Goal: Information Seeking & Learning: Learn about a topic

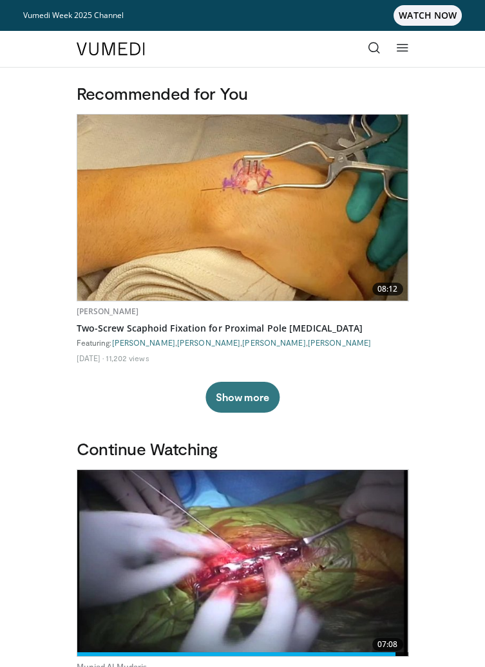
click at [398, 52] on icon at bounding box center [402, 47] width 13 height 13
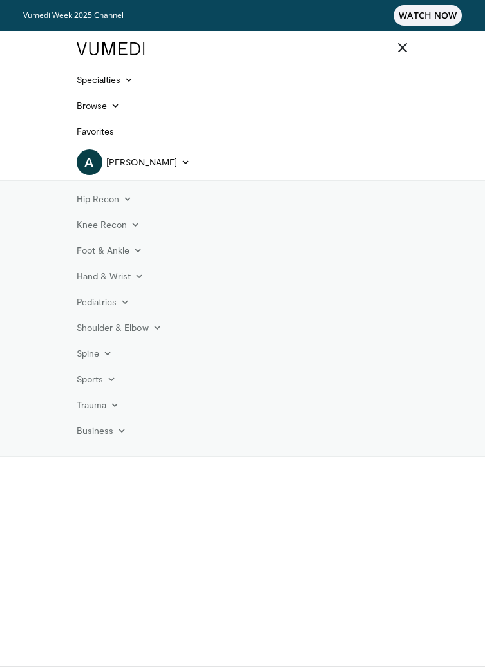
click at [124, 276] on link "Hand & Wrist" at bounding box center [110, 276] width 83 height 26
click at [111, 331] on link "Wrist" at bounding box center [146, 327] width 153 height 21
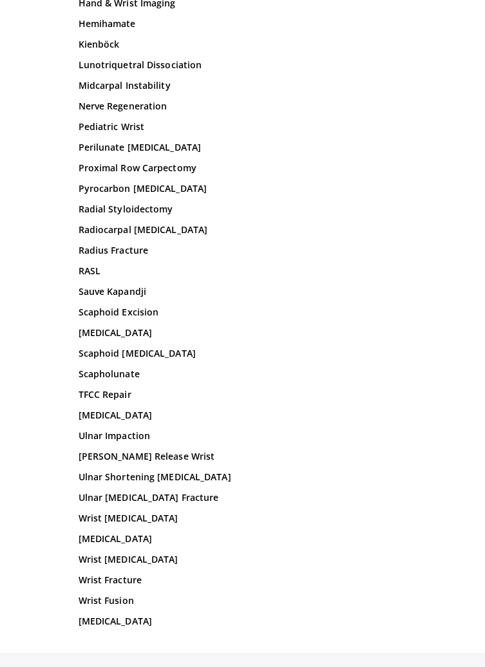
scroll to position [8056, 0]
click at [120, 368] on link "Scapholunate" at bounding box center [243, 374] width 328 height 13
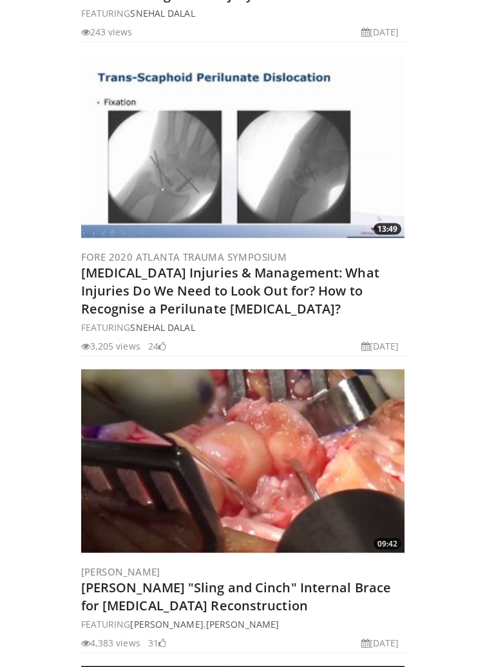
scroll to position [4288, 0]
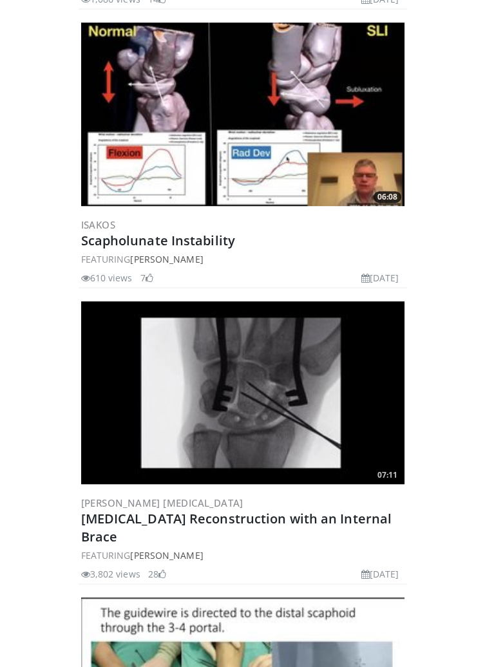
click at [304, 404] on img at bounding box center [242, 392] width 323 height 183
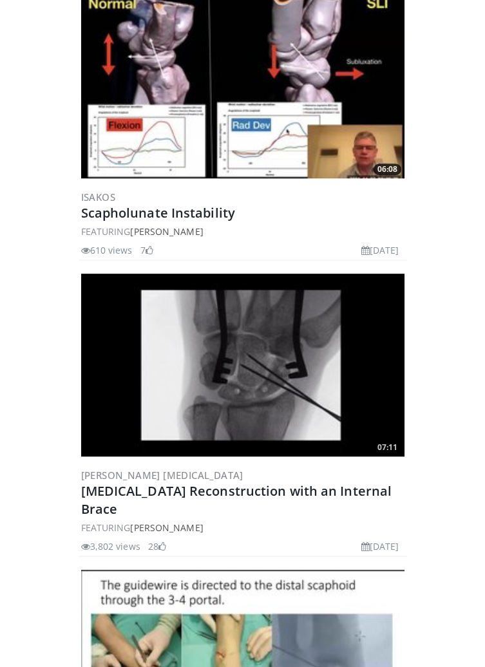
scroll to position [1290, 0]
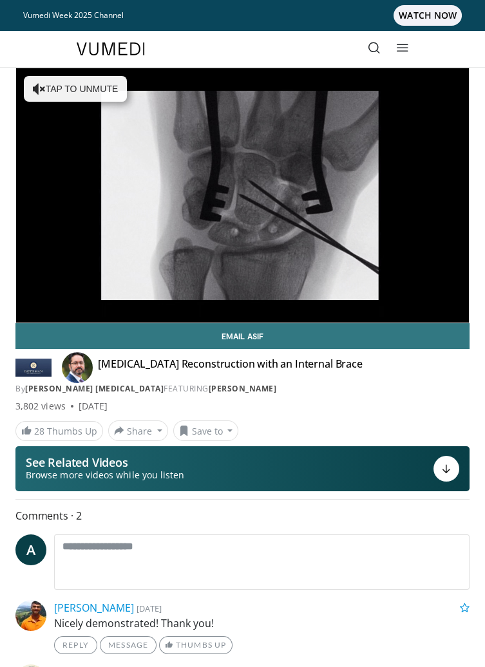
click at [404, 263] on div "10 seconds Tap to unmute" at bounding box center [242, 195] width 452 height 254
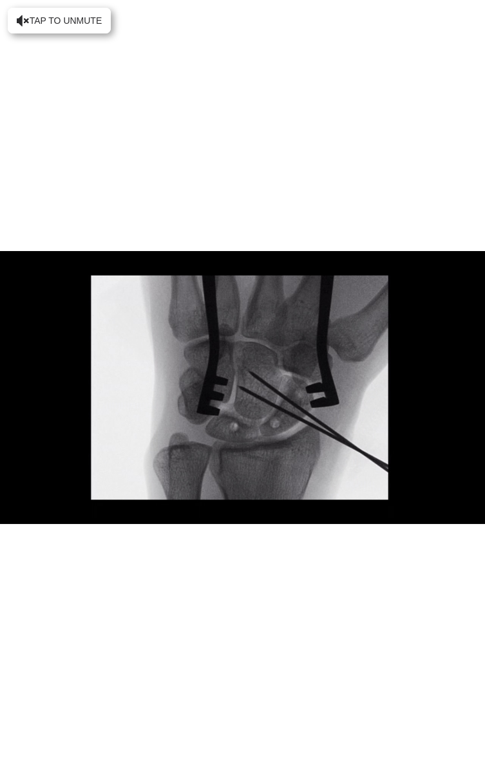
click at [469, 666] on div "10 seconds Tap to unmute" at bounding box center [242, 387] width 485 height 775
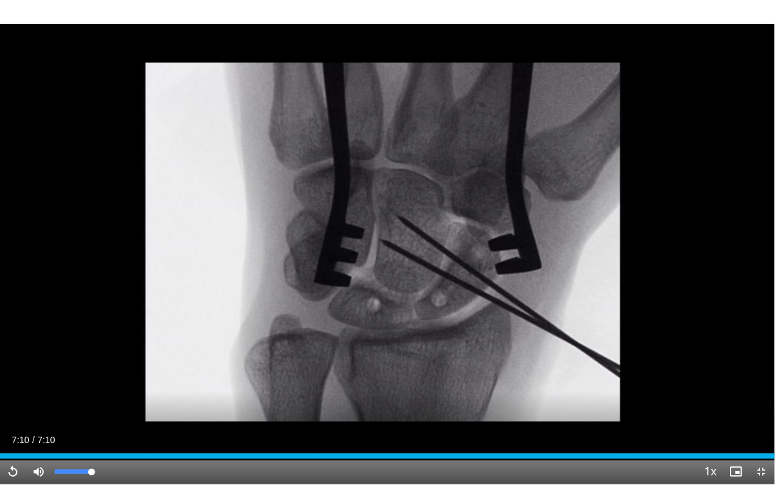
click at [484, 224] on div "10 seconds Tap to unmute" at bounding box center [387, 242] width 775 height 484
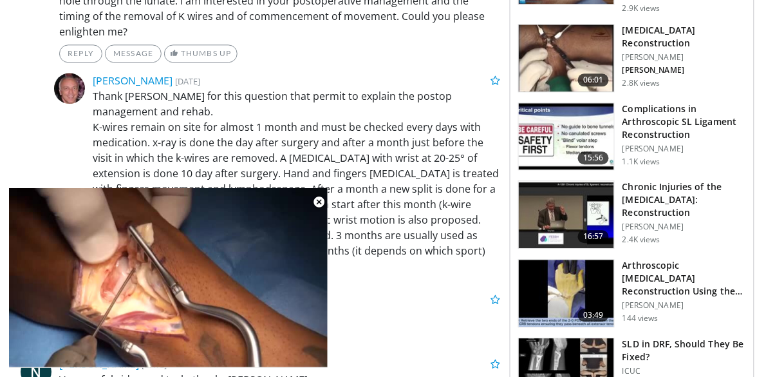
scroll to position [673, 0]
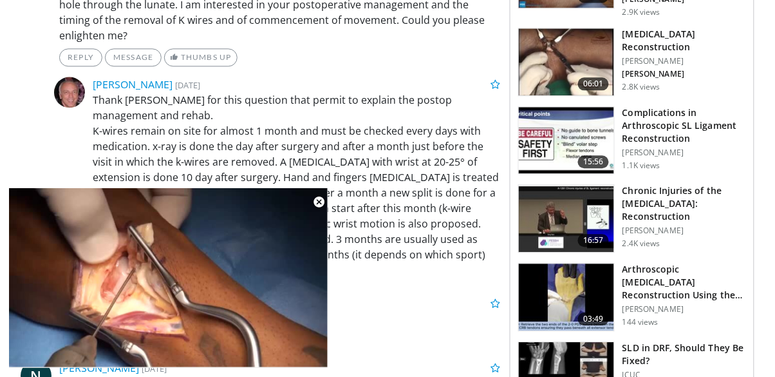
click at [691, 56] on p "[PERSON_NAME]" at bounding box center [684, 61] width 124 height 10
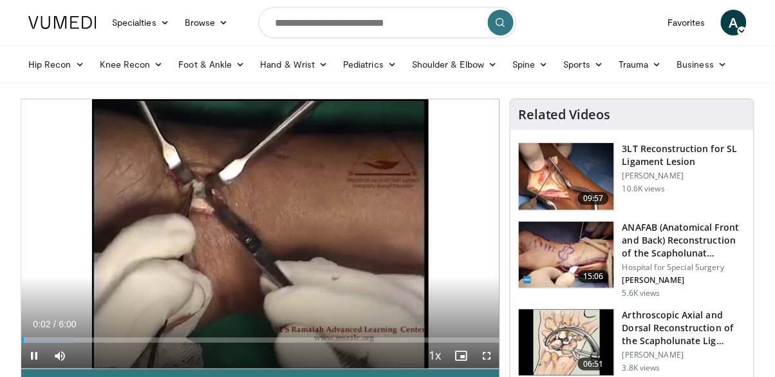
scroll to position [40, 0]
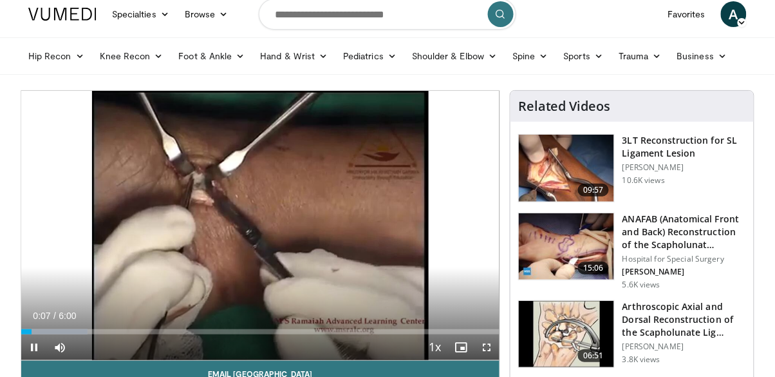
click at [74, 257] on div "10 seconds Tap to unmute" at bounding box center [260, 225] width 478 height 269
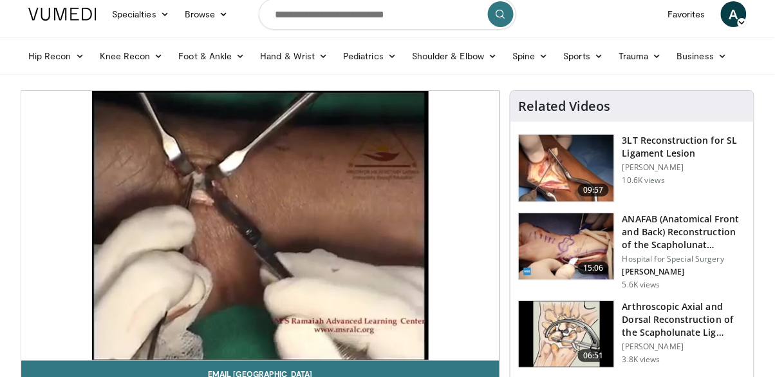
click at [684, 146] on h3 "3LT Reconstruction for SL Ligament Lesion" at bounding box center [684, 147] width 124 height 26
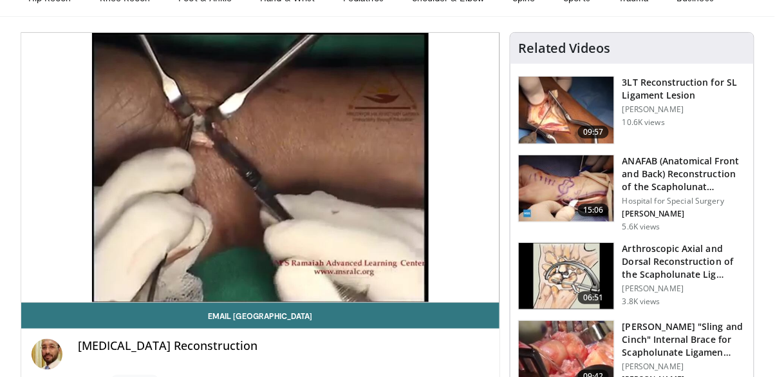
scroll to position [102, 0]
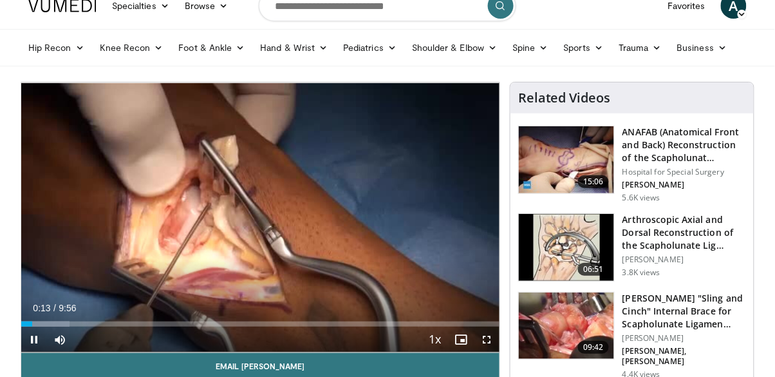
scroll to position [49, 0]
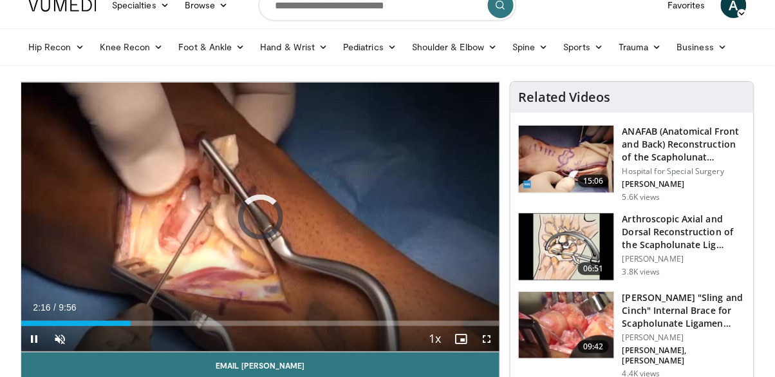
click at [129, 324] on div "2:15" at bounding box center [75, 323] width 109 height 5
click at [73, 338] on div "Volume Level" at bounding box center [73, 339] width 0 height 5
click at [104, 323] on div "2:24" at bounding box center [78, 323] width 115 height 5
click at [77, 359] on link "Email [PERSON_NAME]" at bounding box center [260, 365] width 478 height 26
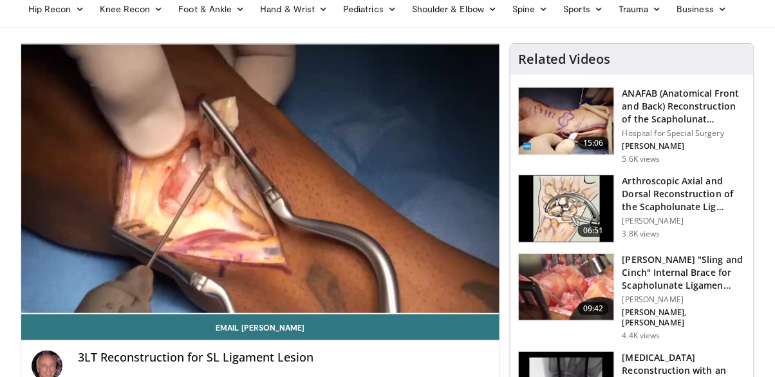
scroll to position [111, 0]
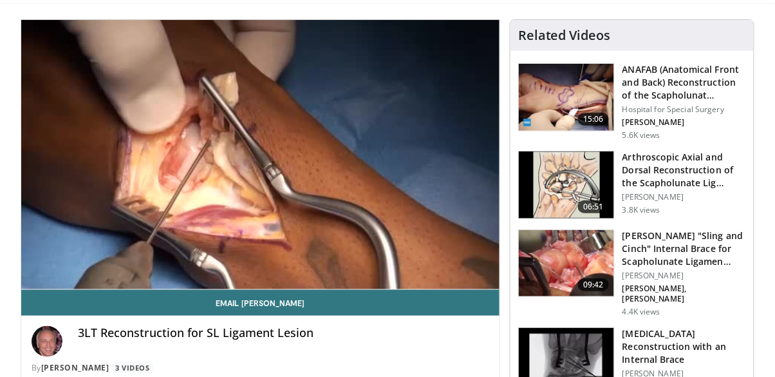
click at [472, 237] on div "10 seconds Tap to unmute" at bounding box center [260, 154] width 478 height 269
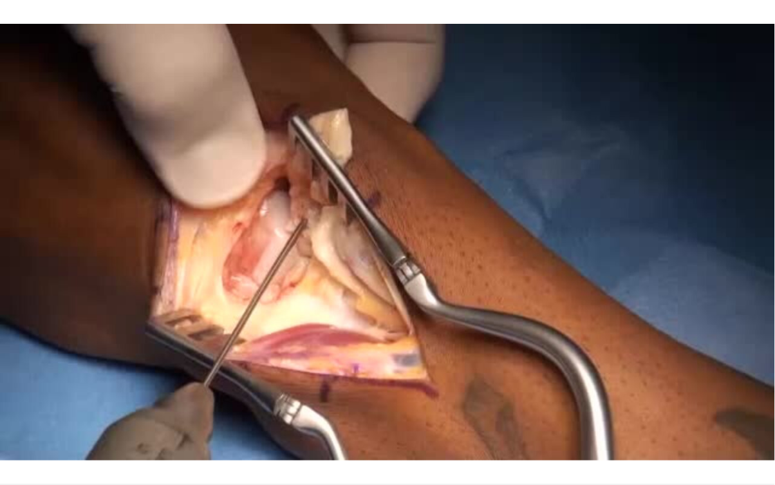
click at [61, 376] on div "Progress Bar" at bounding box center [32, 481] width 65 height 5
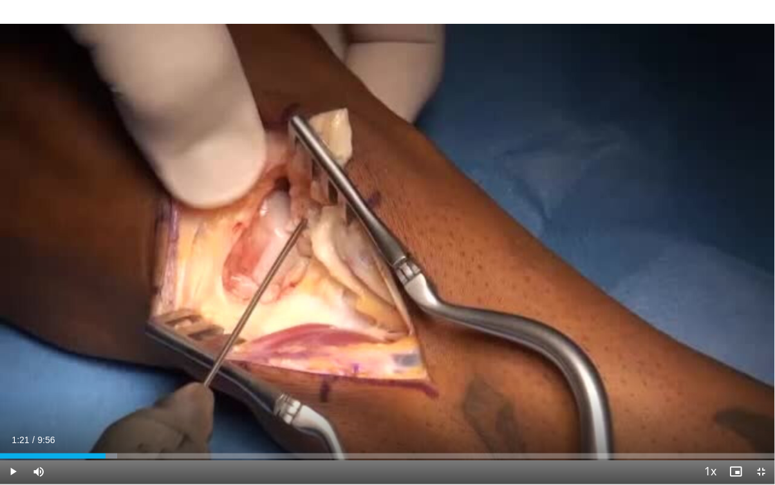
click at [105, 376] on div "Progress Bar" at bounding box center [69, 455] width 93 height 5
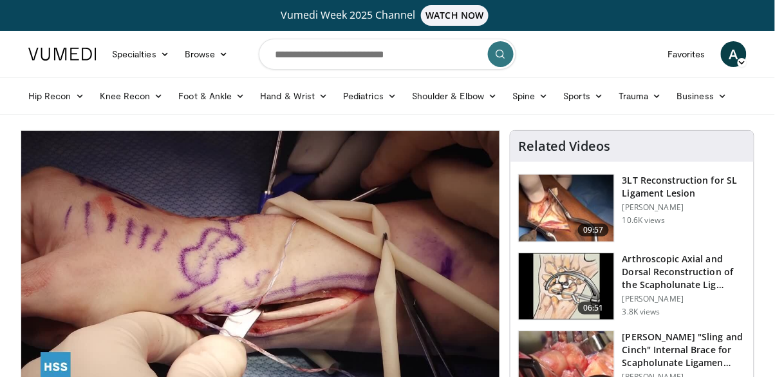
click at [430, 235] on div "10 seconds Tap to unmute" at bounding box center [260, 265] width 478 height 269
click at [437, 237] on div "10 seconds Tap to unmute" at bounding box center [260, 265] width 478 height 269
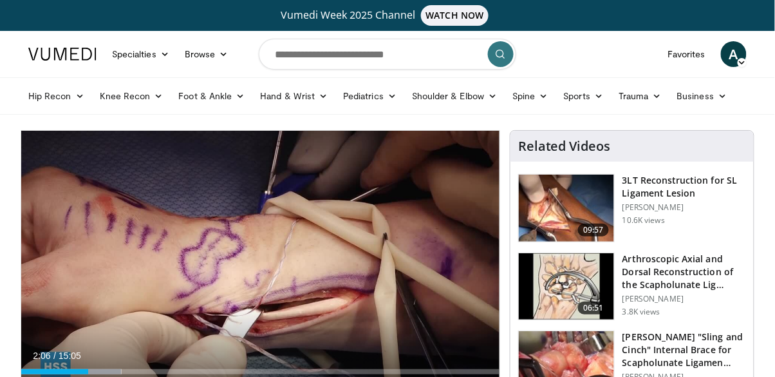
click at [424, 246] on div "10 seconds Tap to unmute" at bounding box center [260, 265] width 478 height 269
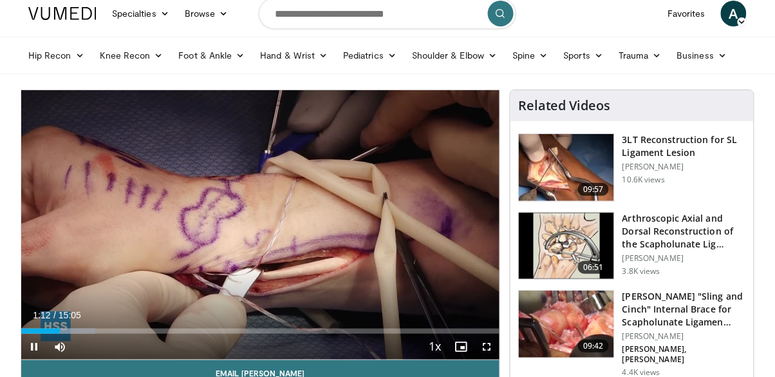
scroll to position [45, 0]
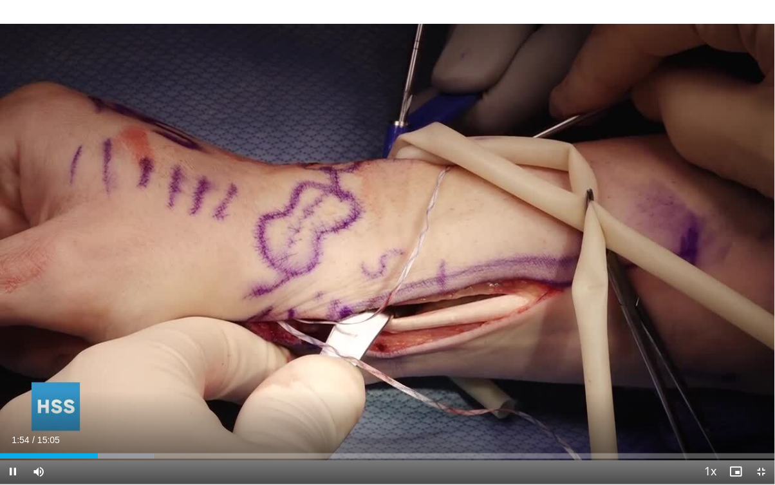
click at [241, 258] on div "10 seconds Tap to unmute" at bounding box center [387, 242] width 775 height 484
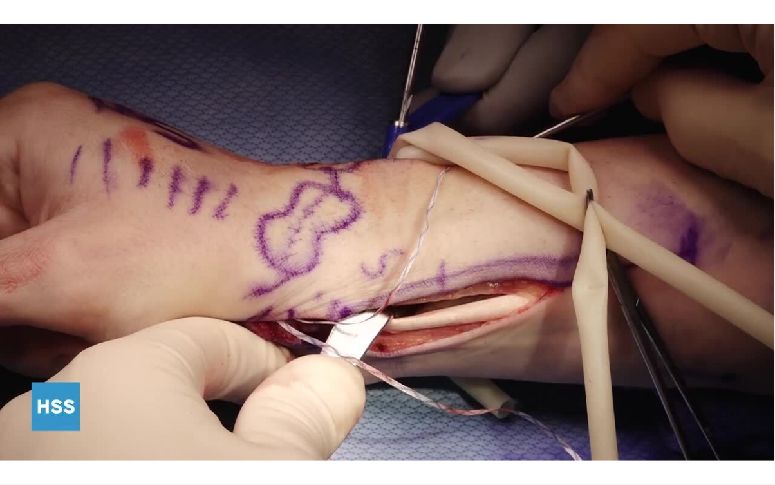
click at [764, 376] on div "10 seconds Tap to unmute" at bounding box center [387, 242] width 775 height 484
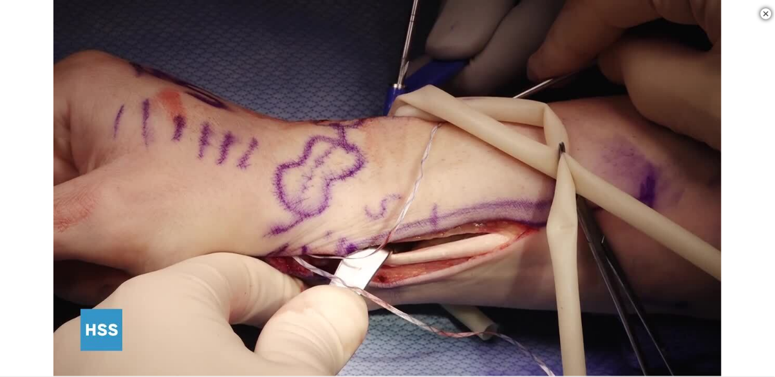
scroll to position [1552, 0]
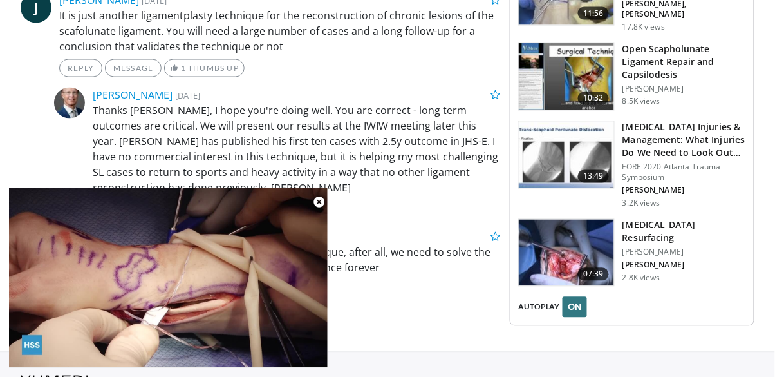
click at [268, 324] on div "10 seconds Tap to unmute" at bounding box center [168, 277] width 319 height 179
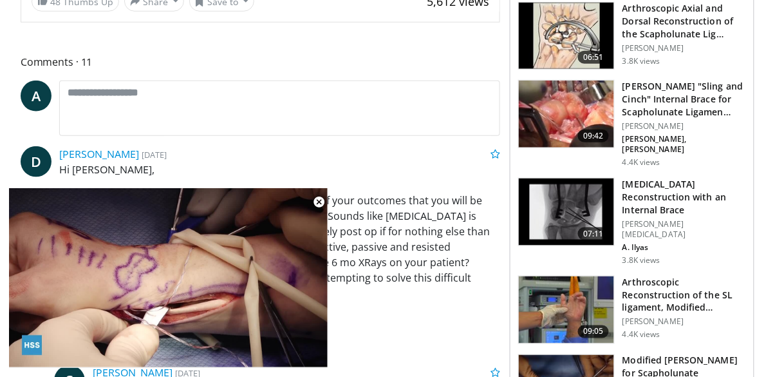
scroll to position [0, 0]
